Goal: Task Accomplishment & Management: Use online tool/utility

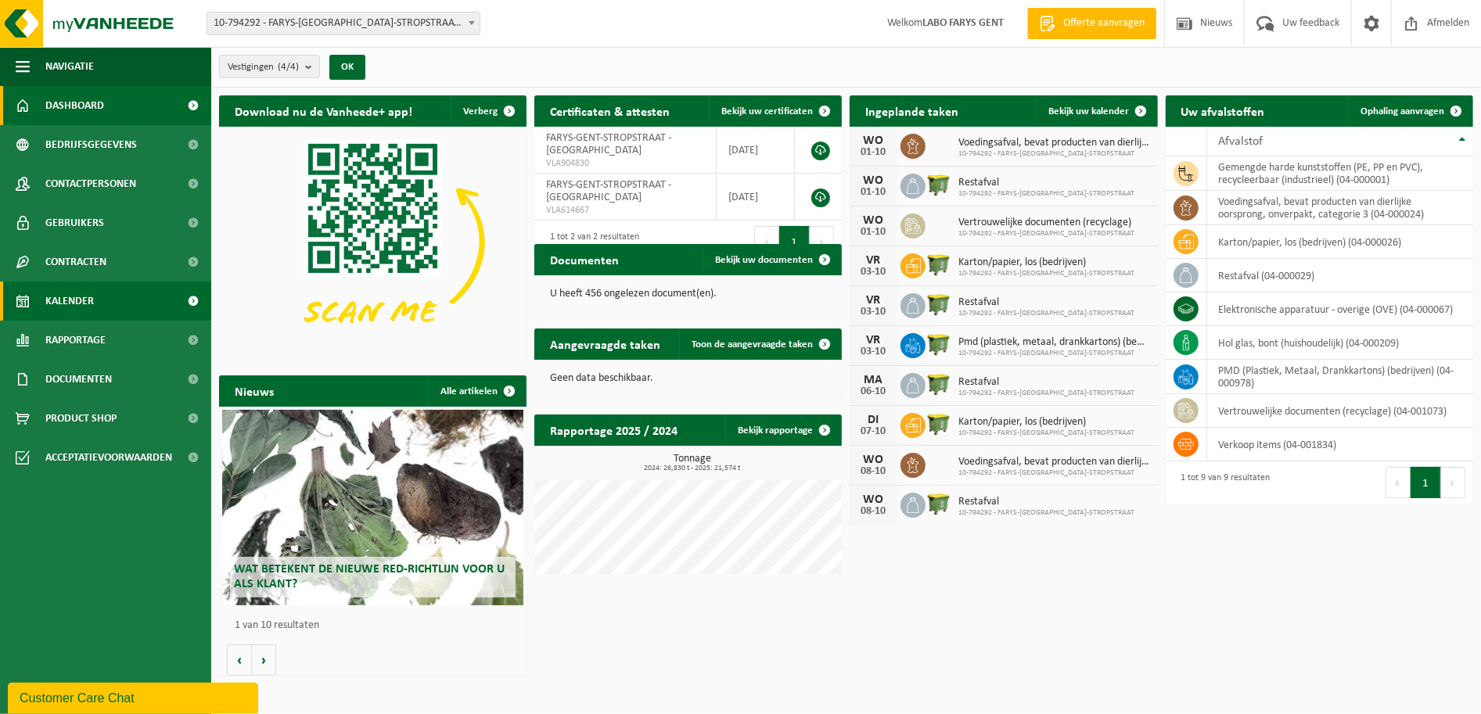
click at [21, 293] on span at bounding box center [23, 301] width 14 height 39
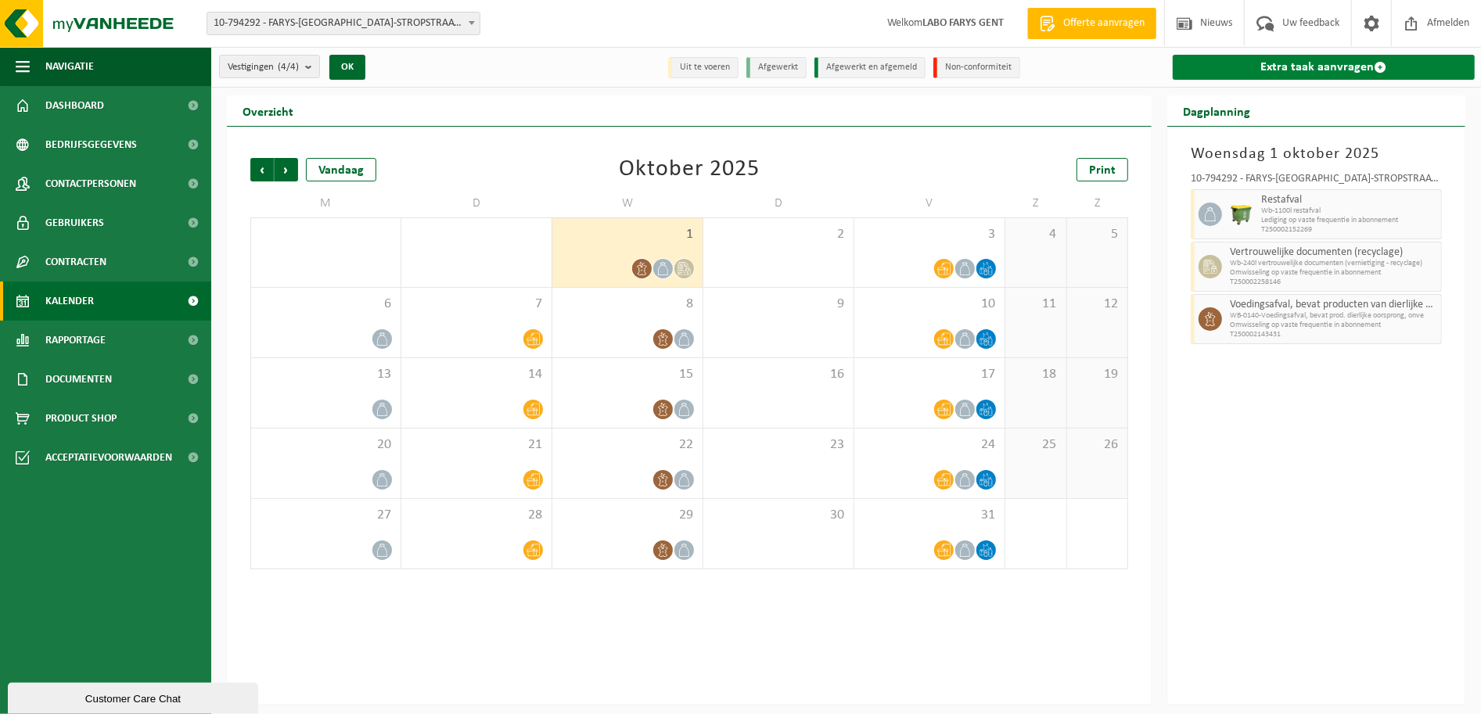
click at [1350, 66] on link "Extra taak aanvragen" at bounding box center [1324, 67] width 302 height 25
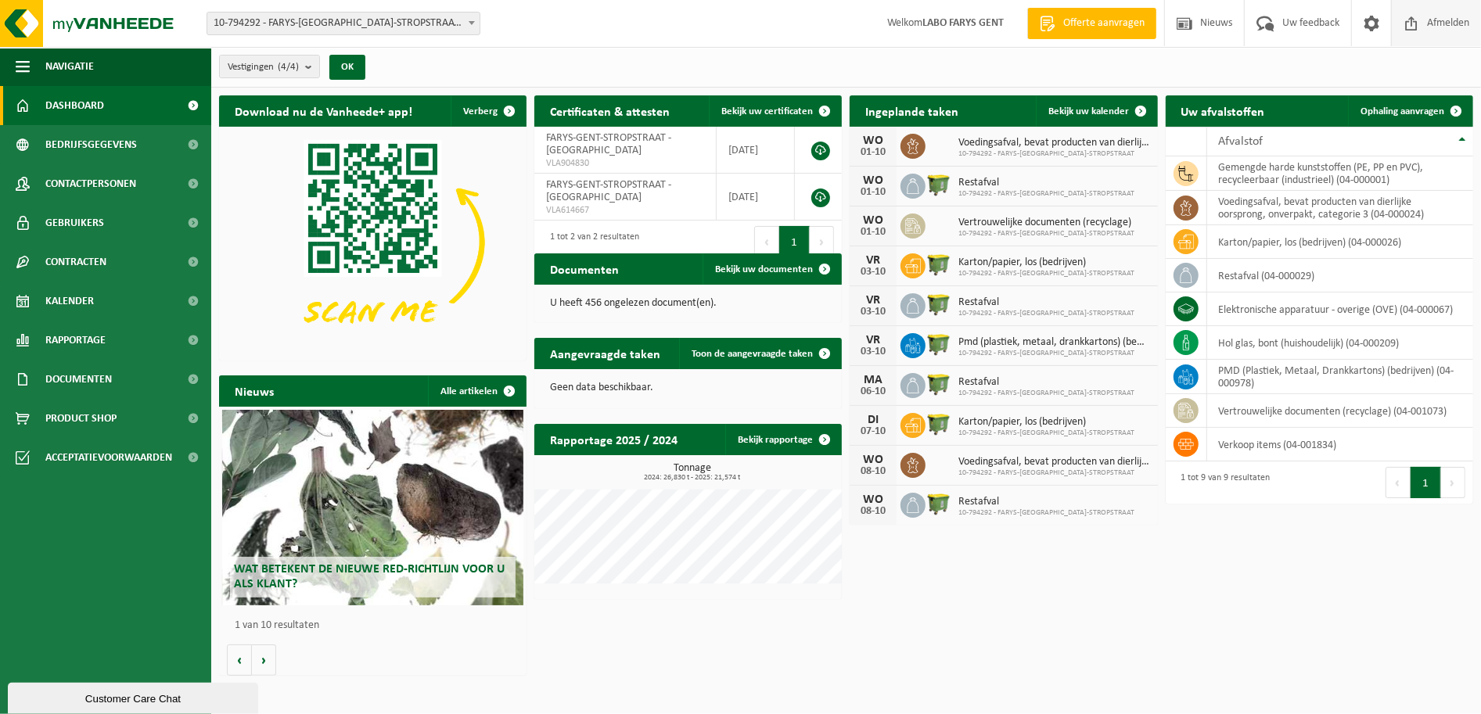
click at [1458, 19] on span "Afmelden" at bounding box center [1448, 23] width 50 height 46
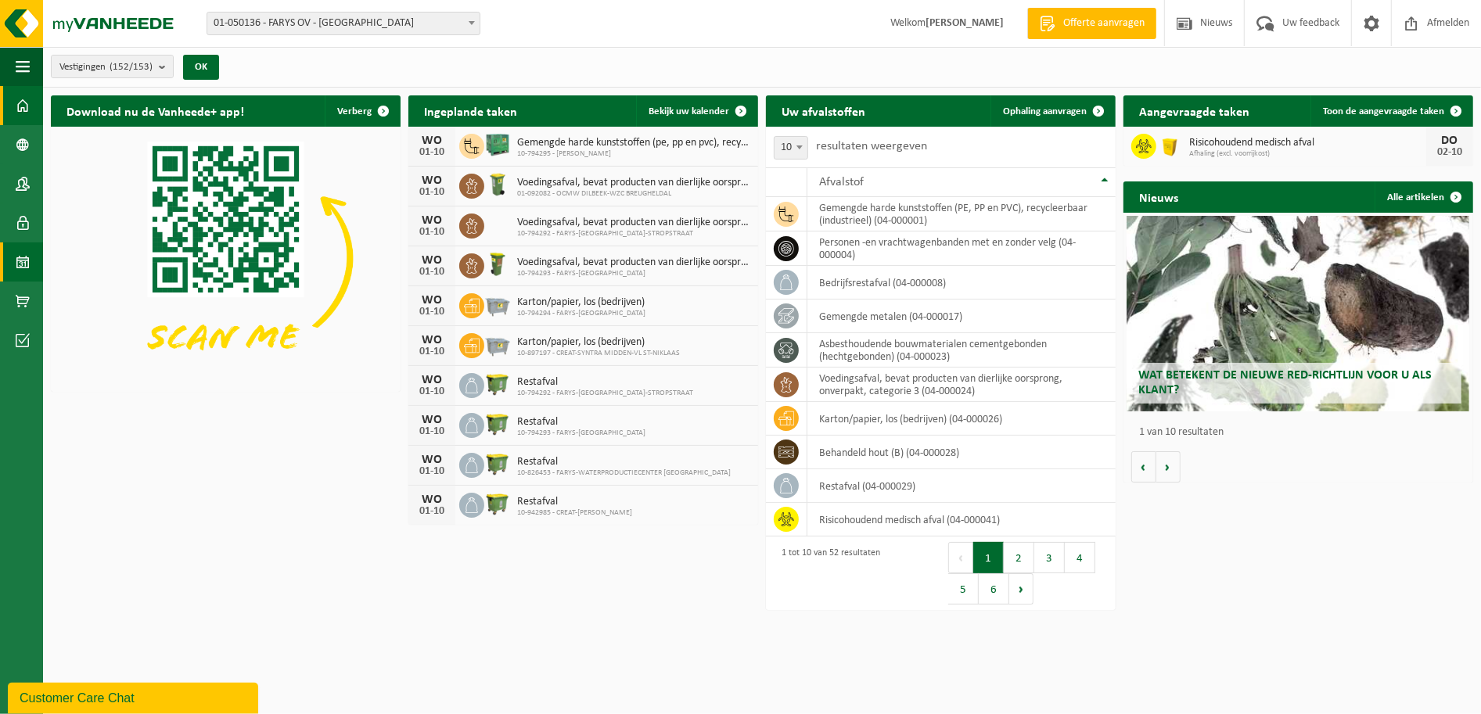
click at [18, 256] on span at bounding box center [23, 262] width 14 height 39
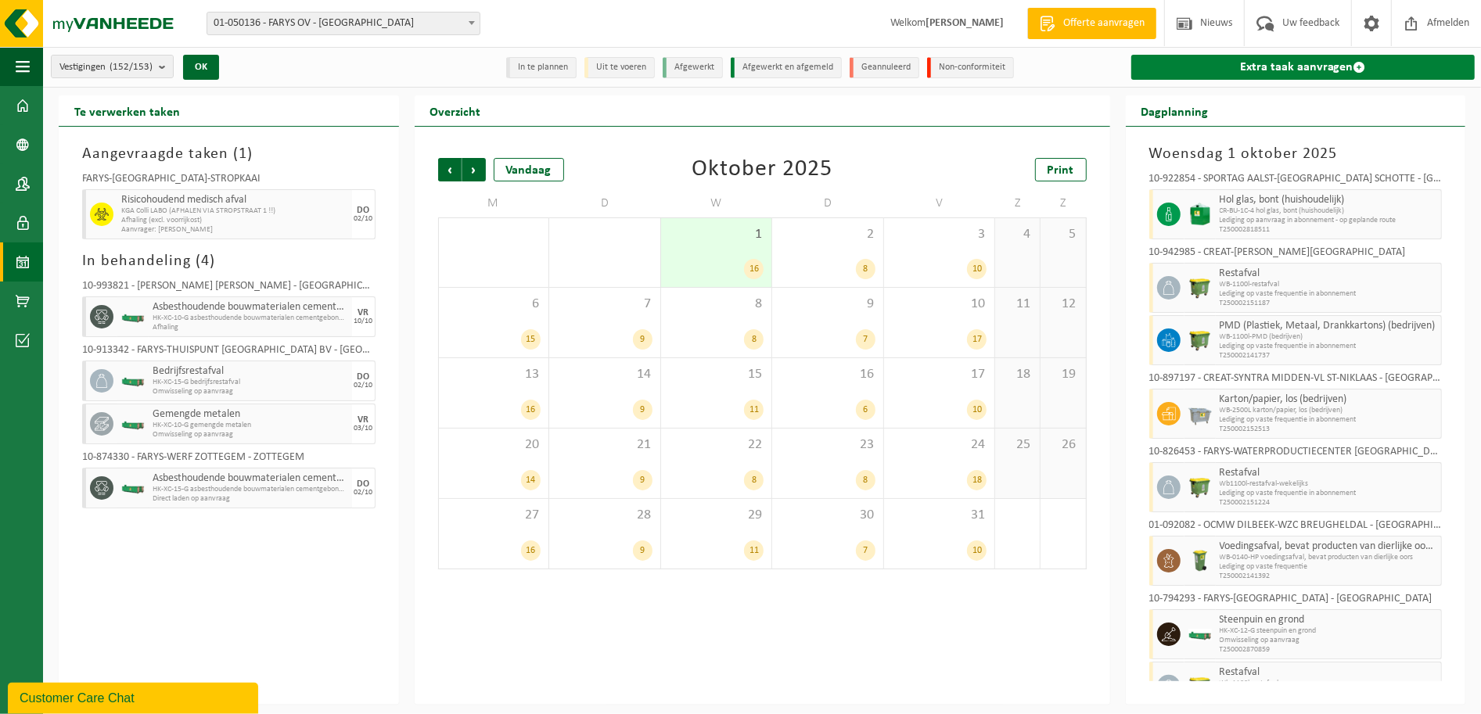
click at [1319, 67] on link "Extra taak aanvragen" at bounding box center [1304, 67] width 344 height 25
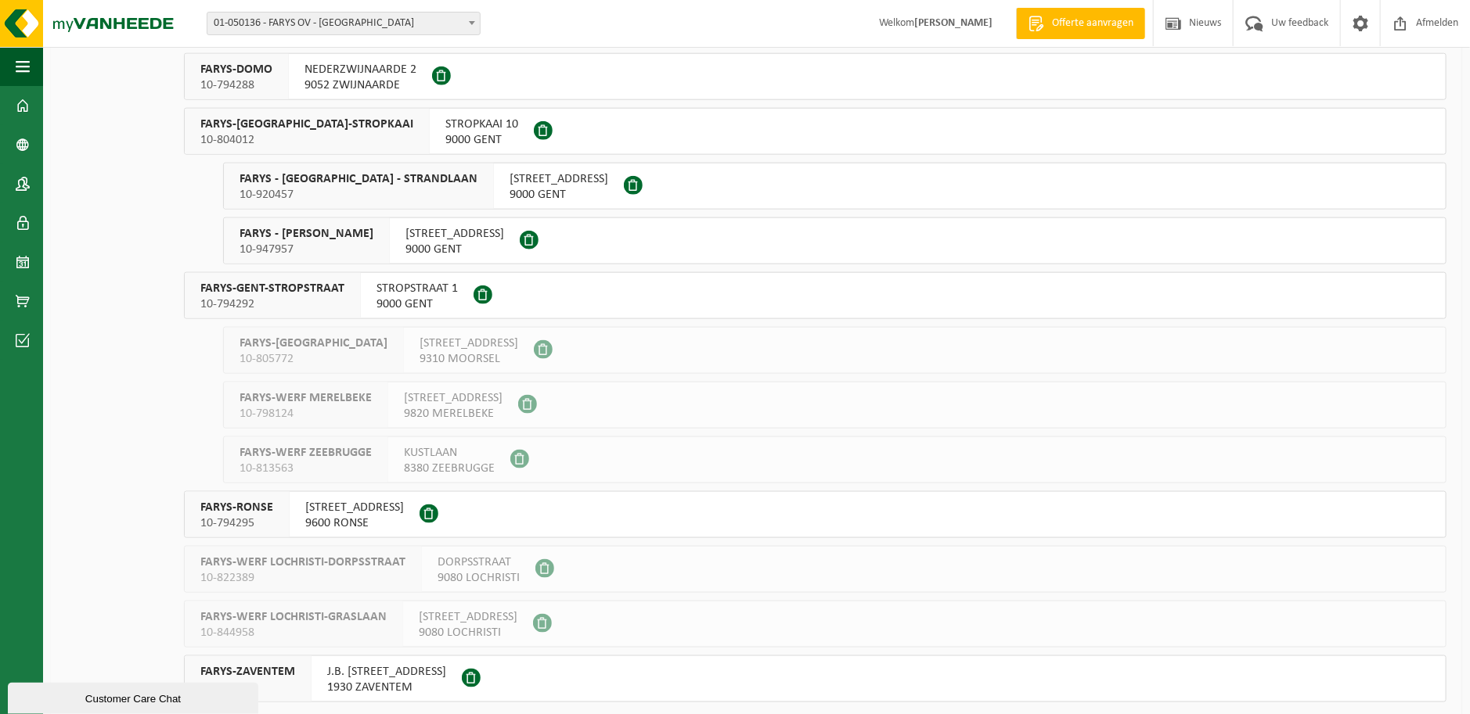
scroll to position [7816, 0]
